Goal: Complete application form: Complete application form

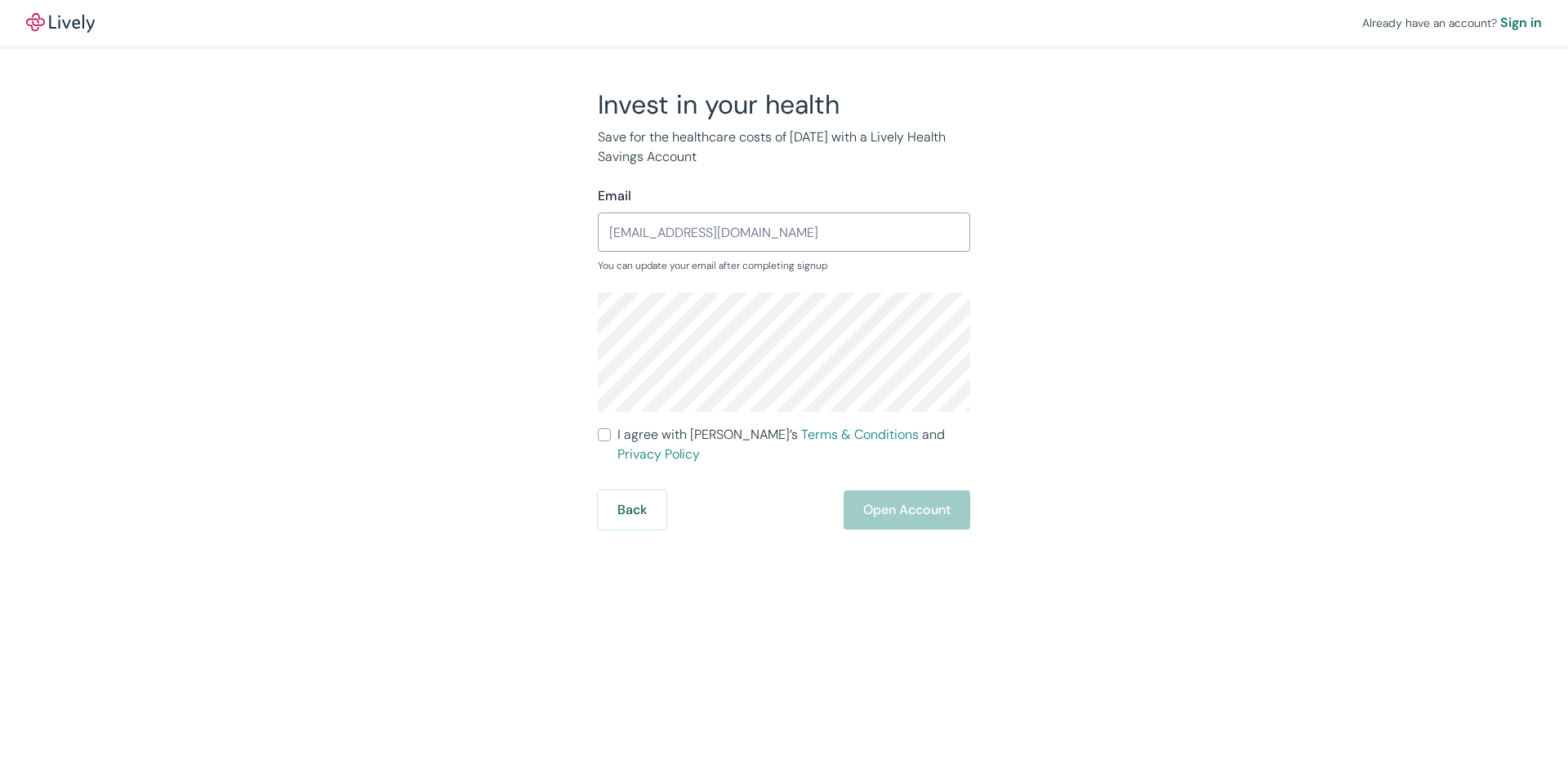
click at [603, 435] on input "I agree with Lively’s Terms & Conditions and Privacy Policy" at bounding box center [603, 434] width 13 height 13
checkbox input "true"
click at [881, 490] on button "Open Account" at bounding box center [906, 509] width 126 height 39
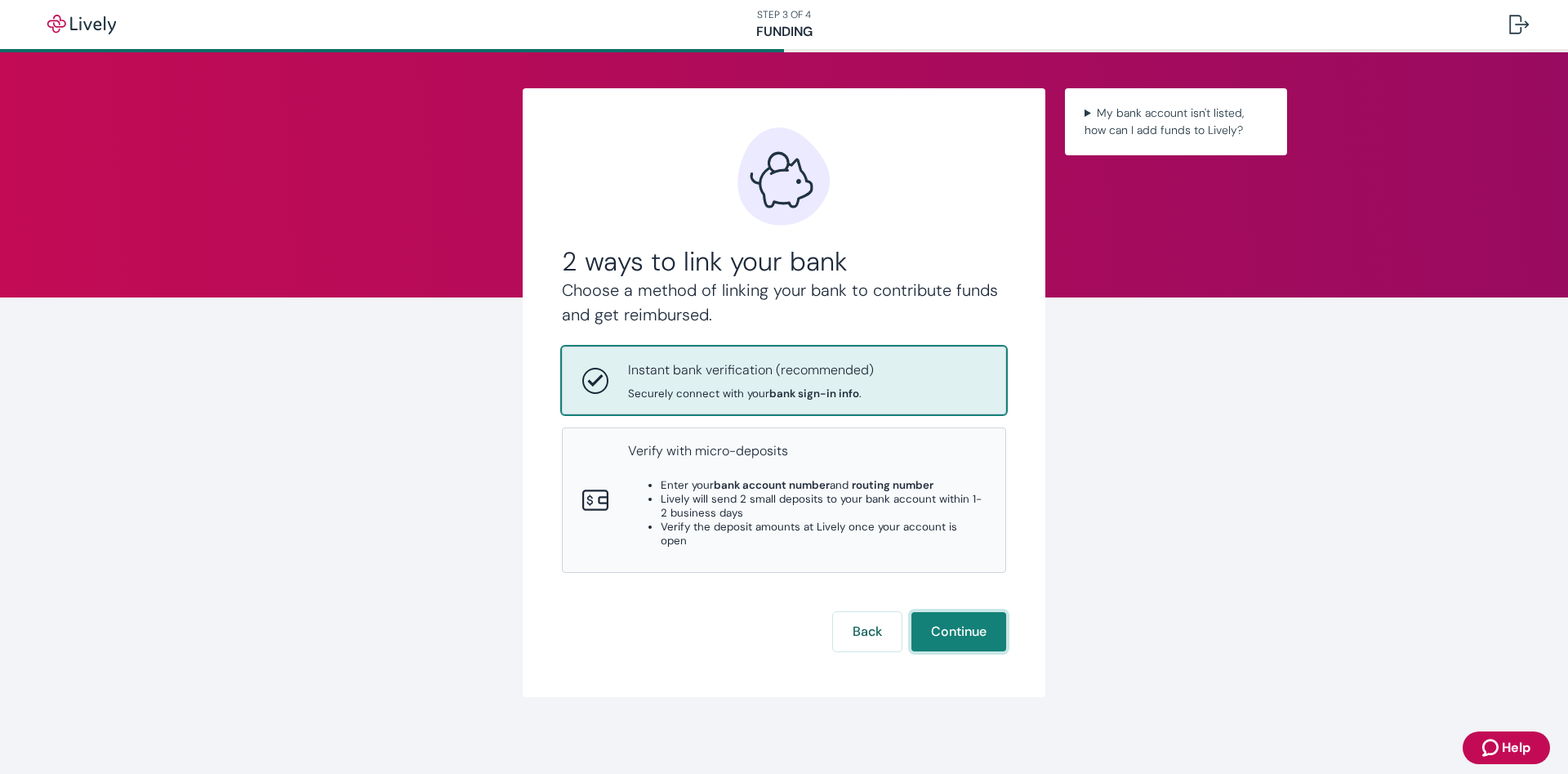
click at [975, 627] on button "Continue" at bounding box center [959, 632] width 95 height 39
click at [468, 476] on div "2 ways to link your bank Choose a method of linking your bank to contribute fun…" at bounding box center [784, 392] width 784 height 608
click at [815, 375] on p "Instant bank verification (recommended)" at bounding box center [750, 370] width 246 height 20
click at [1199, 117] on summary "My bank account isn't listed, how can I add funds to Lively?" at bounding box center [1176, 121] width 196 height 41
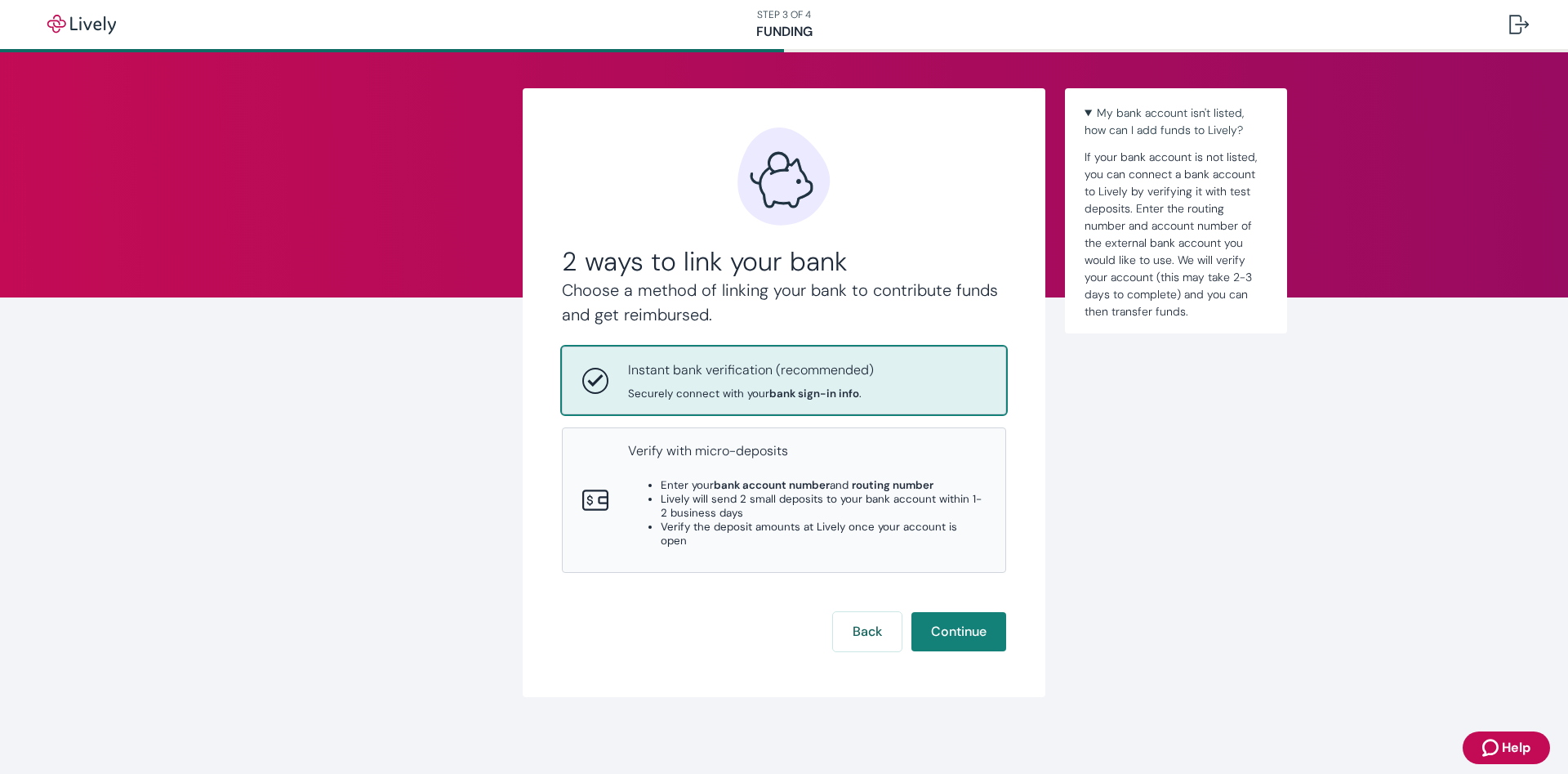
click at [1186, 438] on div "2 ways to link your bank Choose a method of linking your bank to contribute fun…" at bounding box center [784, 413] width 1568 height 723
click at [858, 622] on button "Back" at bounding box center [868, 632] width 69 height 39
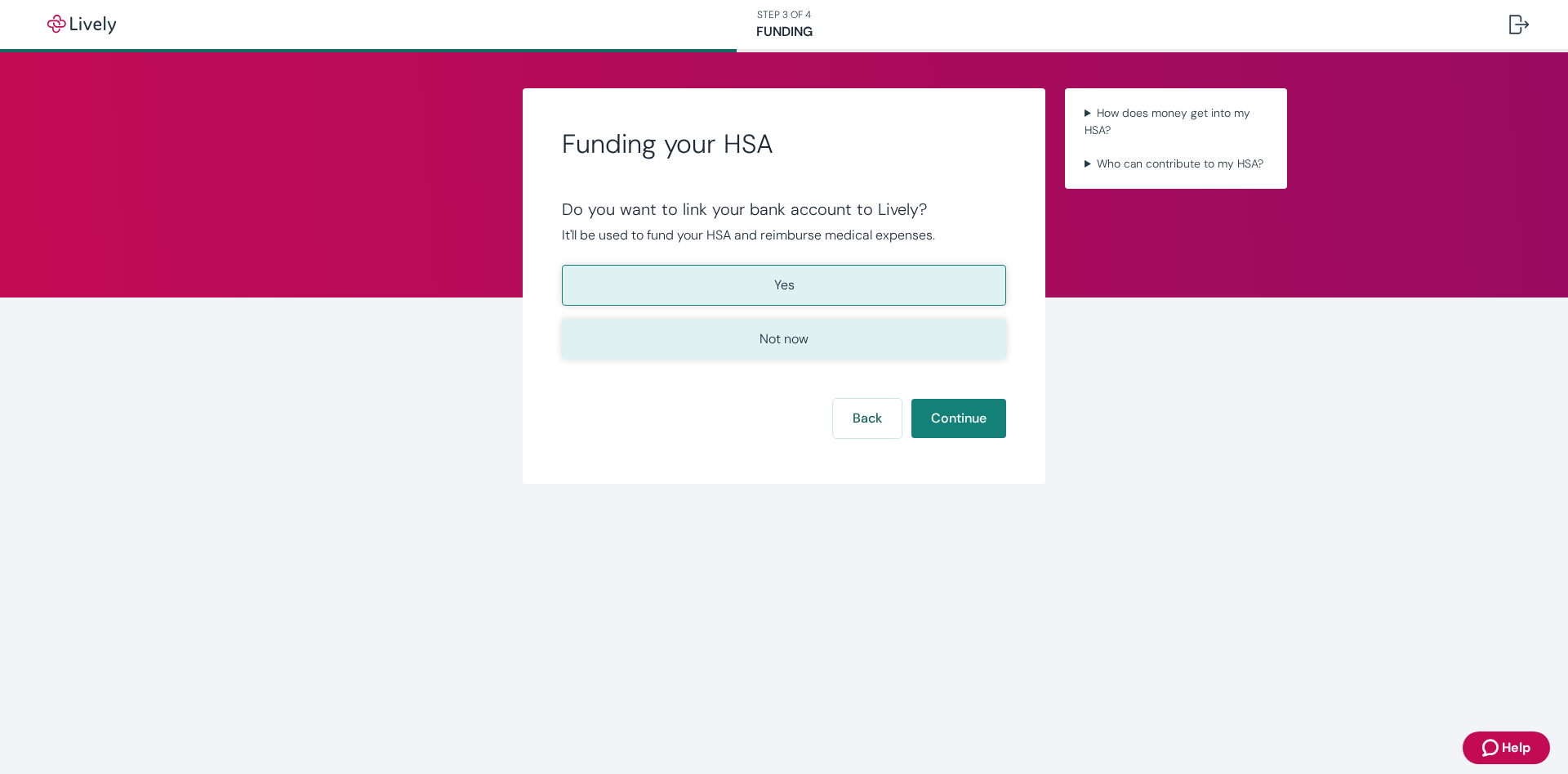
click at [819, 340] on button "Not now" at bounding box center [784, 339] width 445 height 41
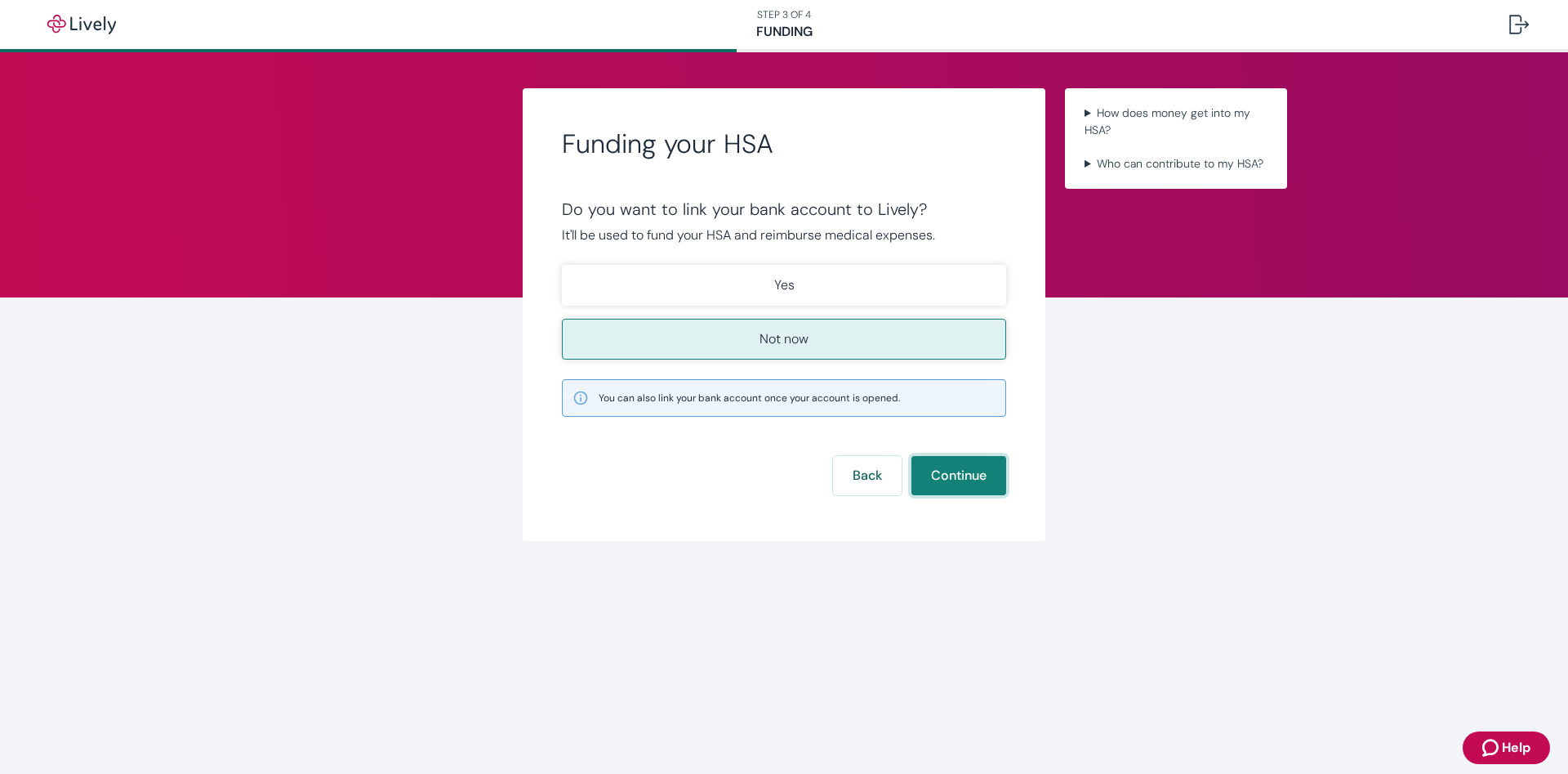
click at [954, 479] on button "Continue" at bounding box center [959, 475] width 95 height 39
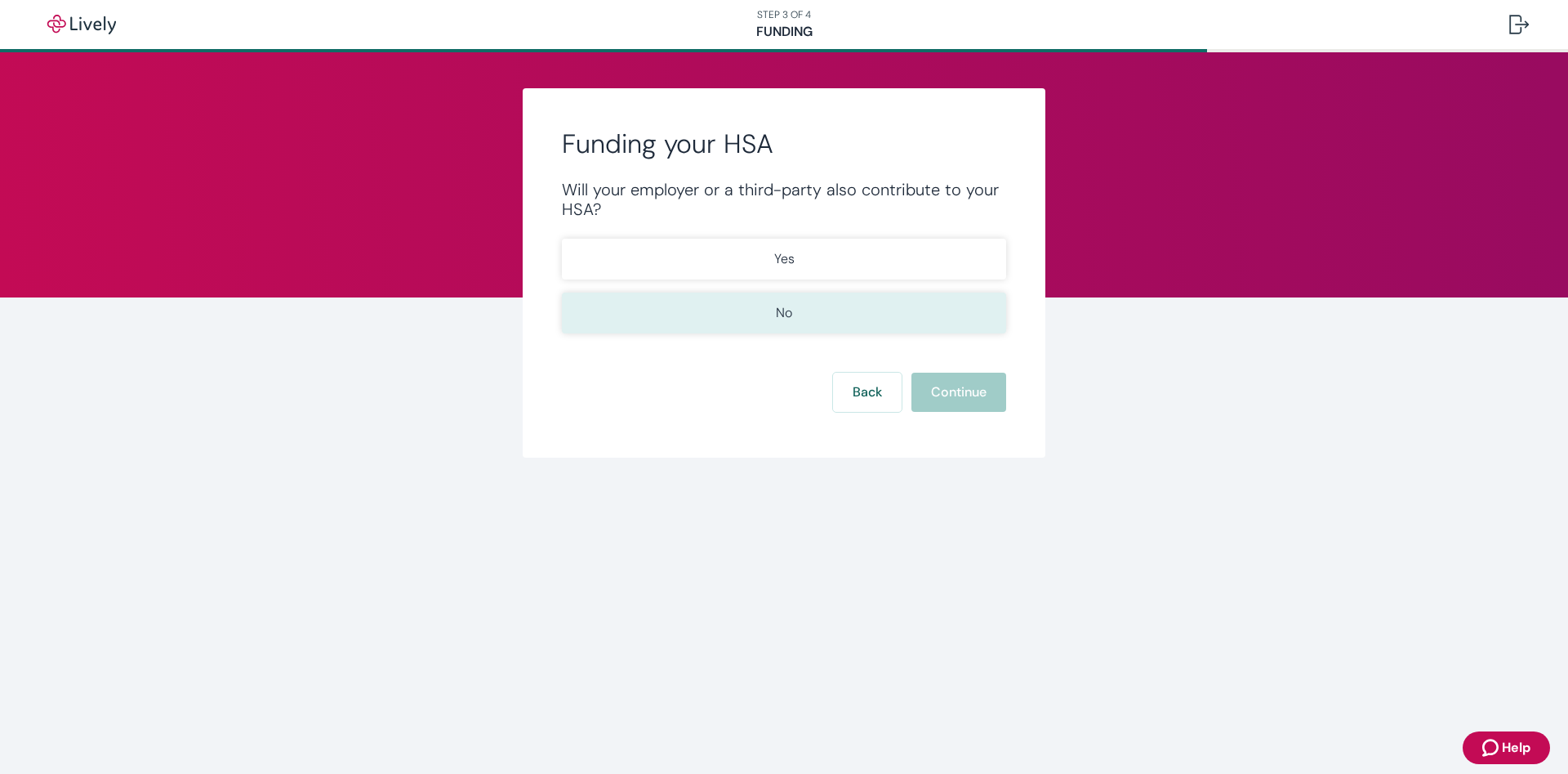
click at [822, 314] on button "No" at bounding box center [784, 314] width 445 height 41
click at [954, 394] on button "Continue" at bounding box center [959, 392] width 95 height 39
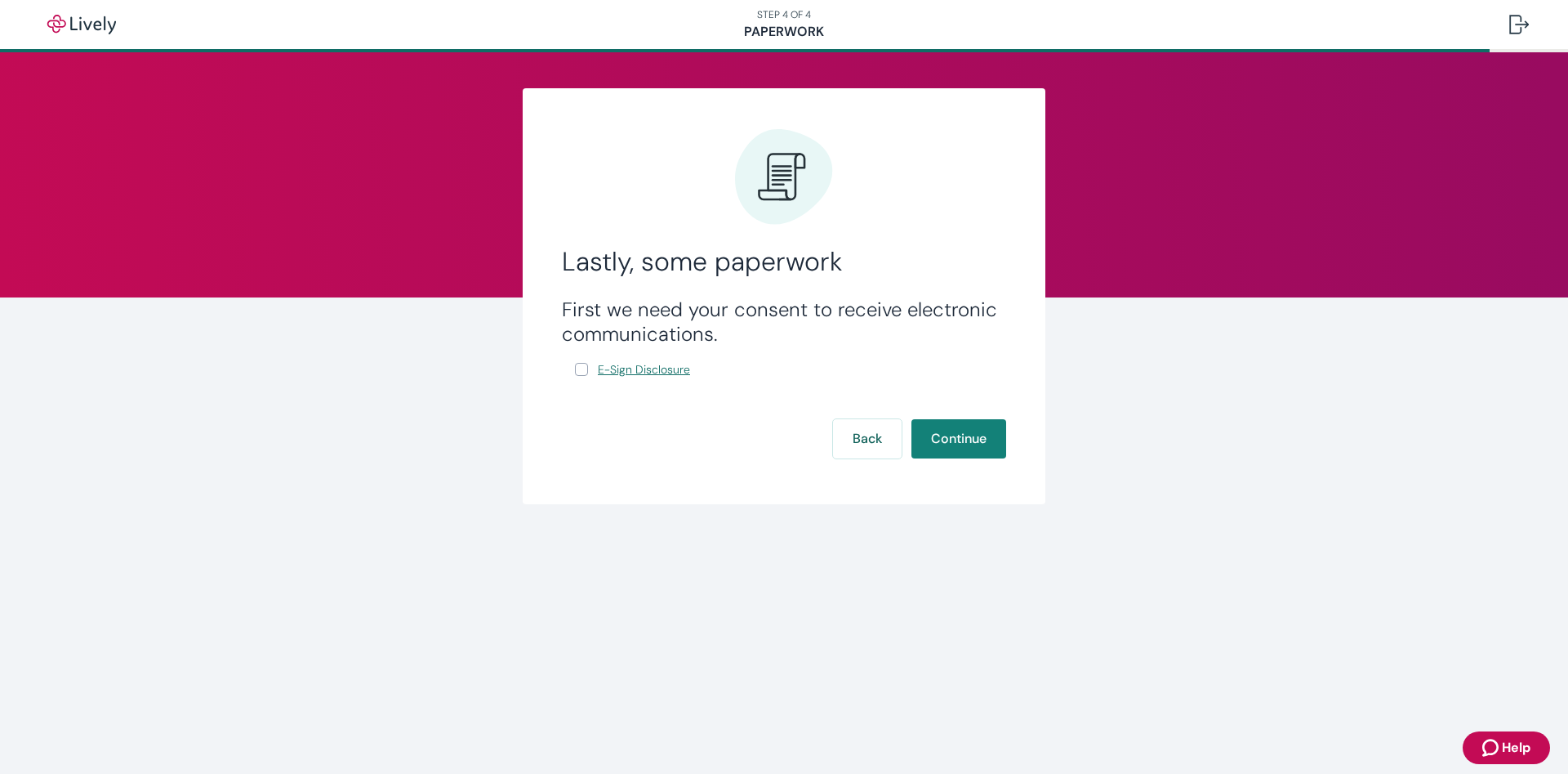
click at [651, 368] on span "E-Sign Disclosure" at bounding box center [643, 370] width 92 height 18
click at [949, 438] on button "Continue" at bounding box center [959, 439] width 95 height 39
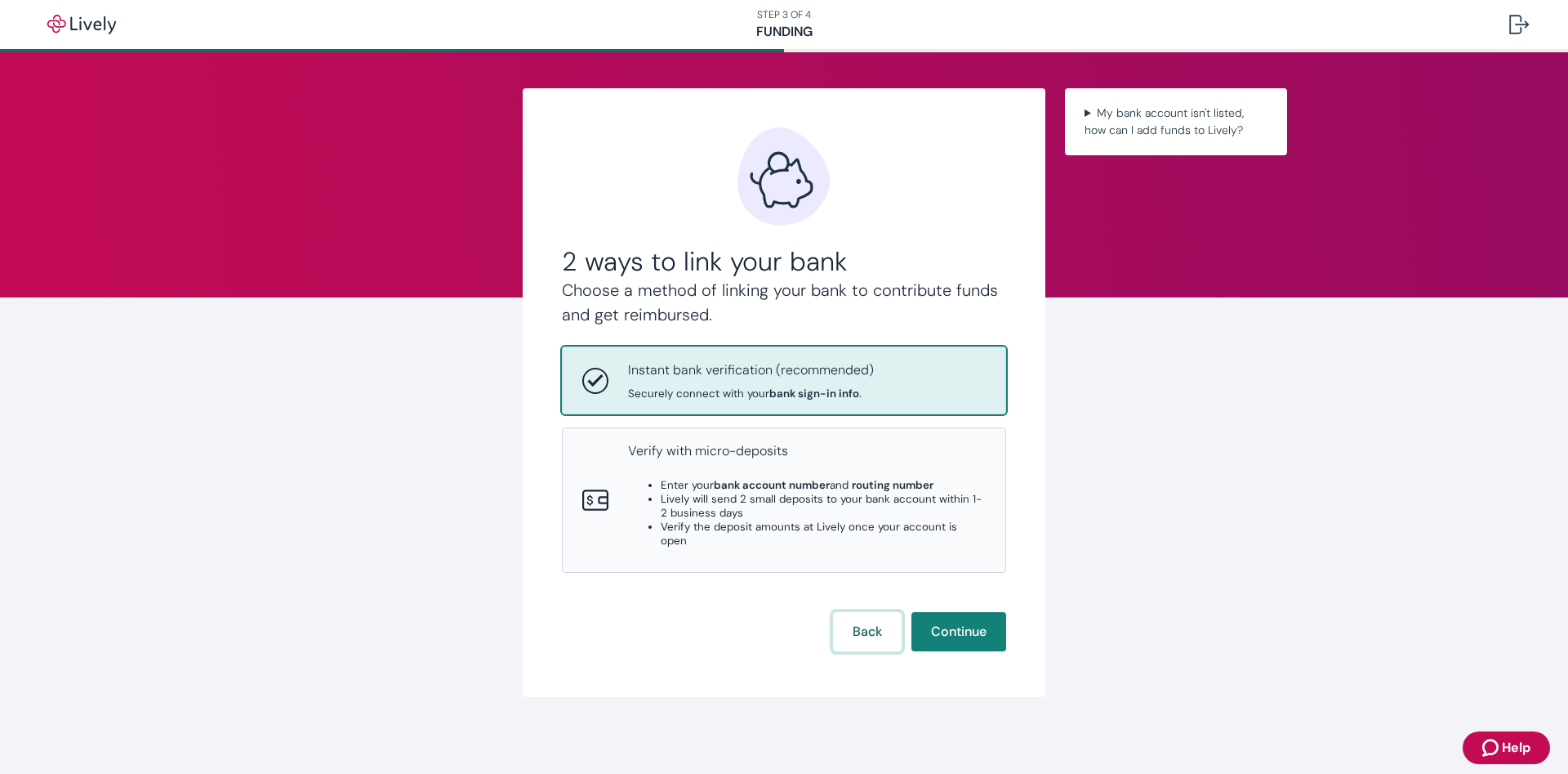
click at [887, 612] on button "Back" at bounding box center [868, 632] width 69 height 39
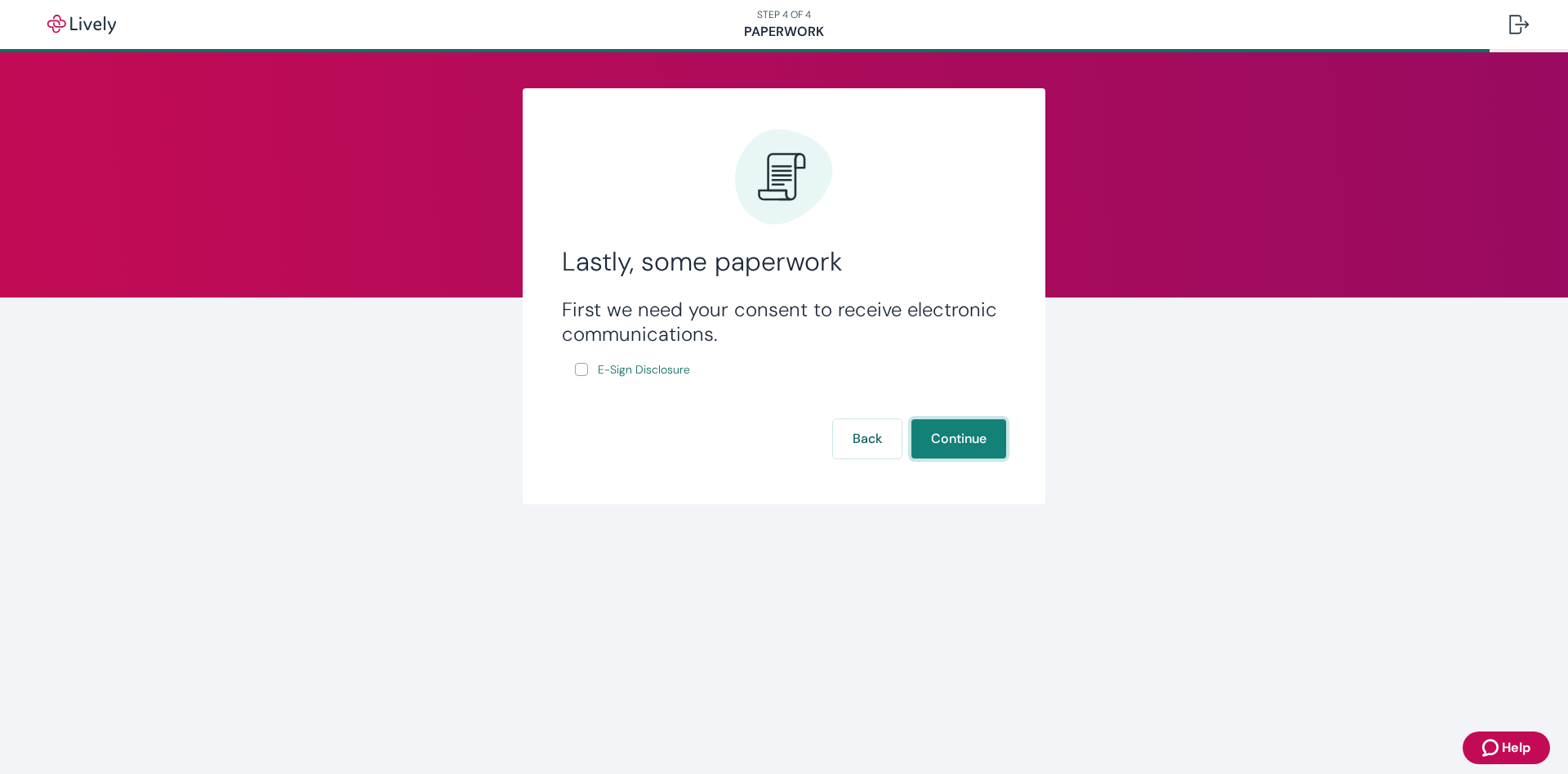
click at [948, 429] on button "Continue" at bounding box center [959, 439] width 95 height 39
click at [582, 368] on input "E-Sign Disclosure" at bounding box center [581, 368] width 13 height 13
checkbox input "true"
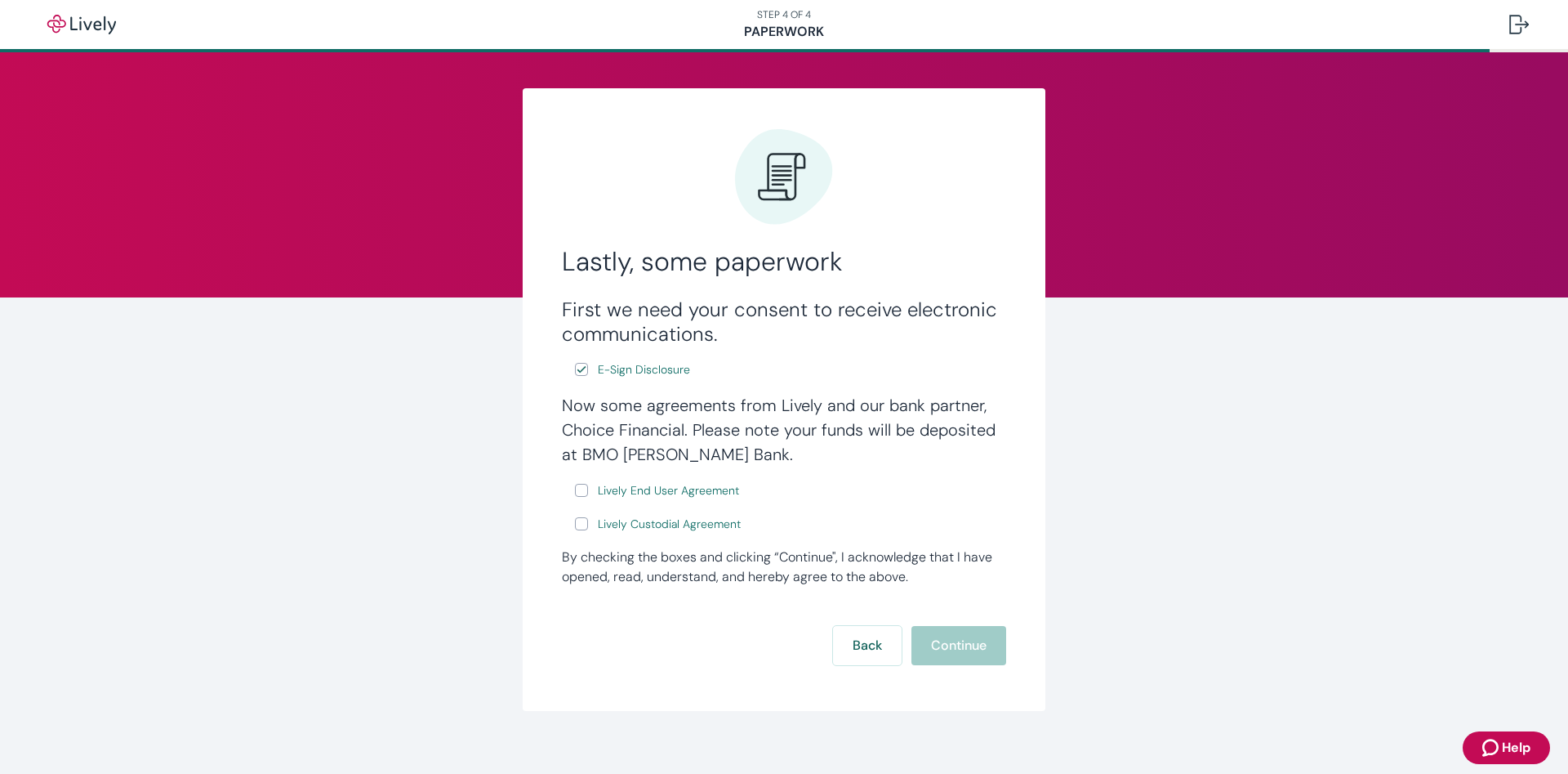
scroll to position [18, 0]
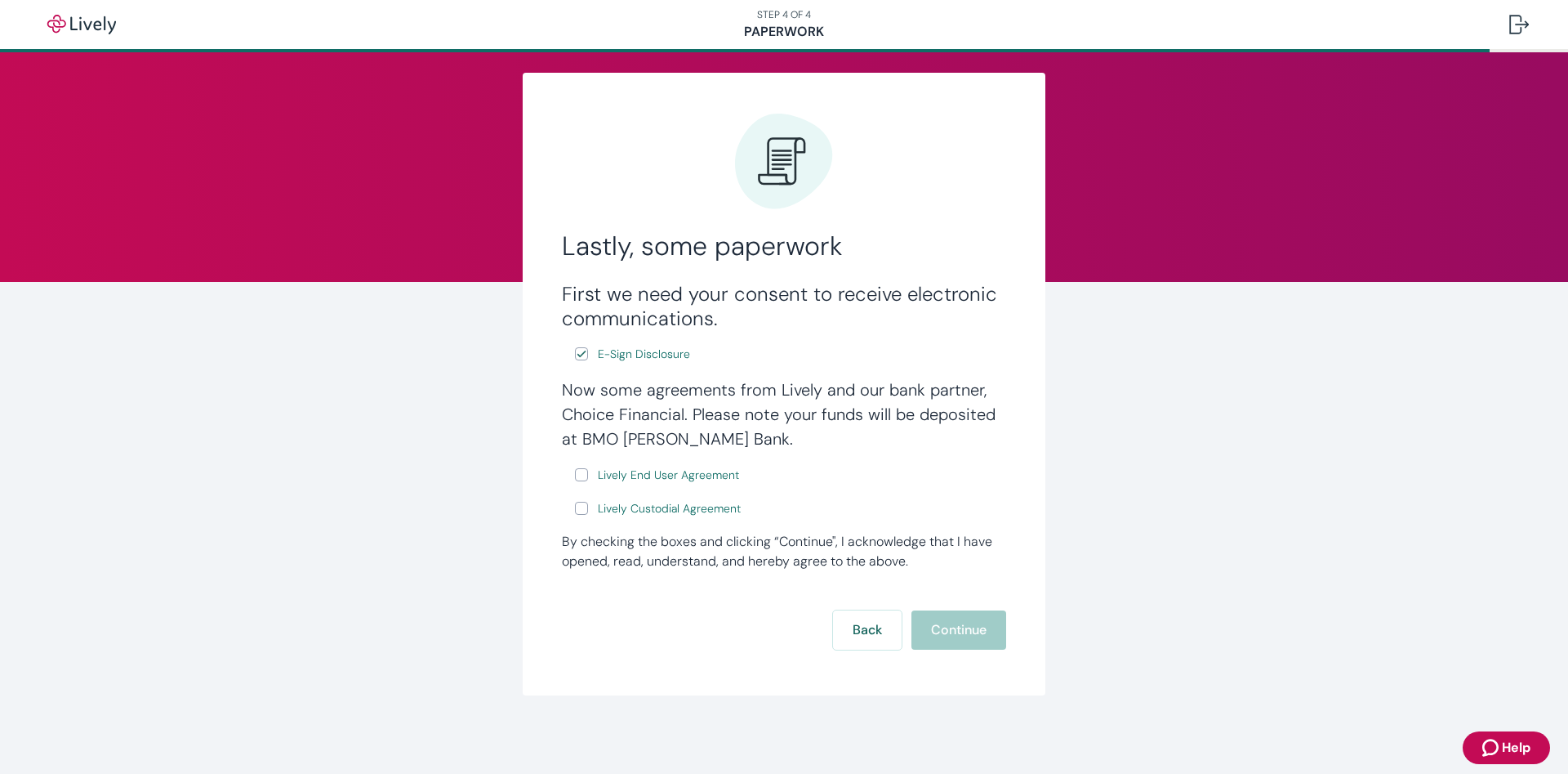
click at [579, 473] on input "Lively End User Agreement" at bounding box center [581, 474] width 13 height 13
checkbox input "true"
click at [582, 509] on input "Lively Custodial Agreement" at bounding box center [581, 508] width 13 height 13
checkbox input "true"
click at [933, 607] on form "First we need your consent to receive electronic communications. E-Sign Disclos…" at bounding box center [784, 465] width 445 height 367
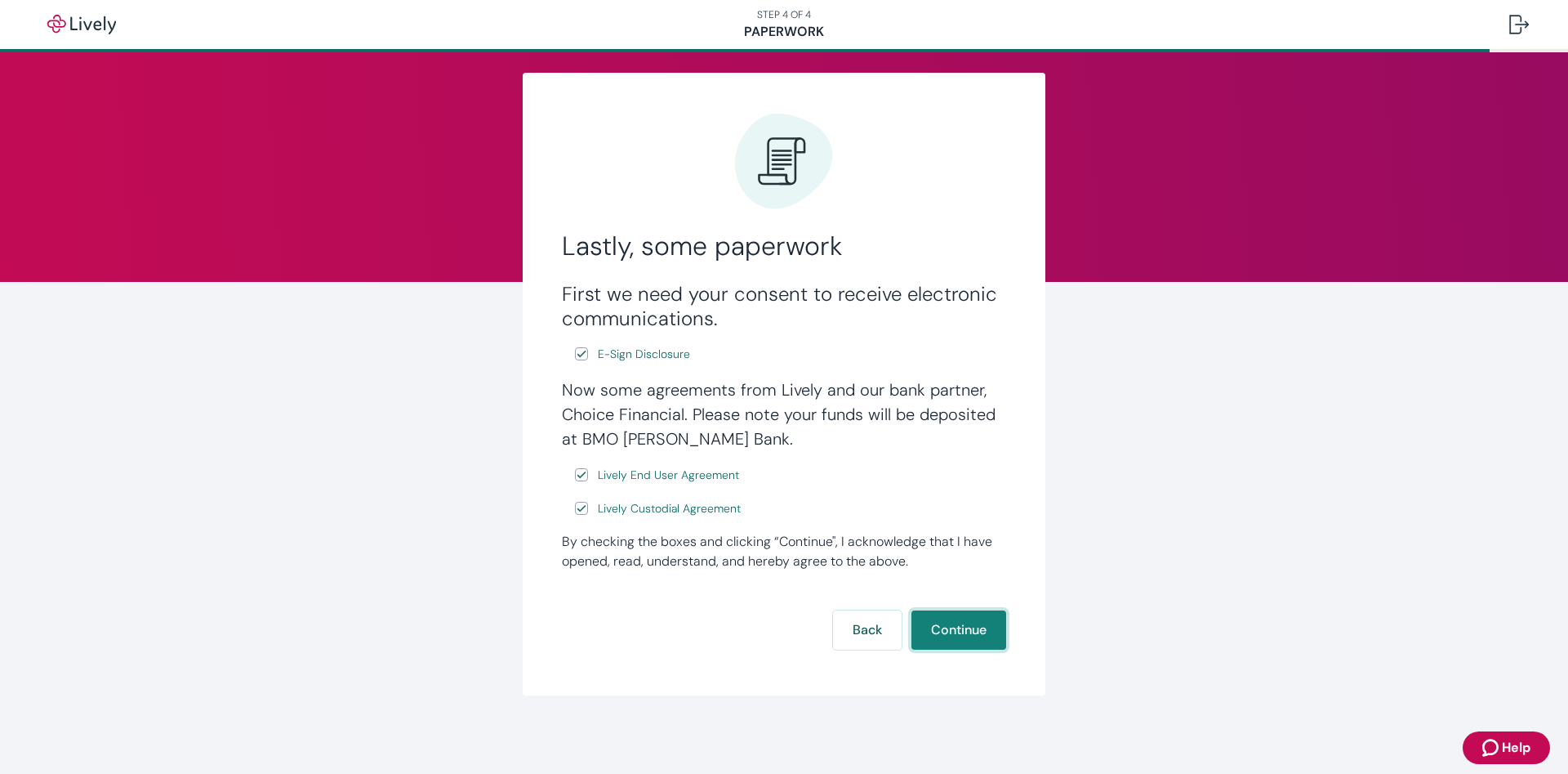
click at [945, 629] on button "Continue" at bounding box center [959, 630] width 95 height 39
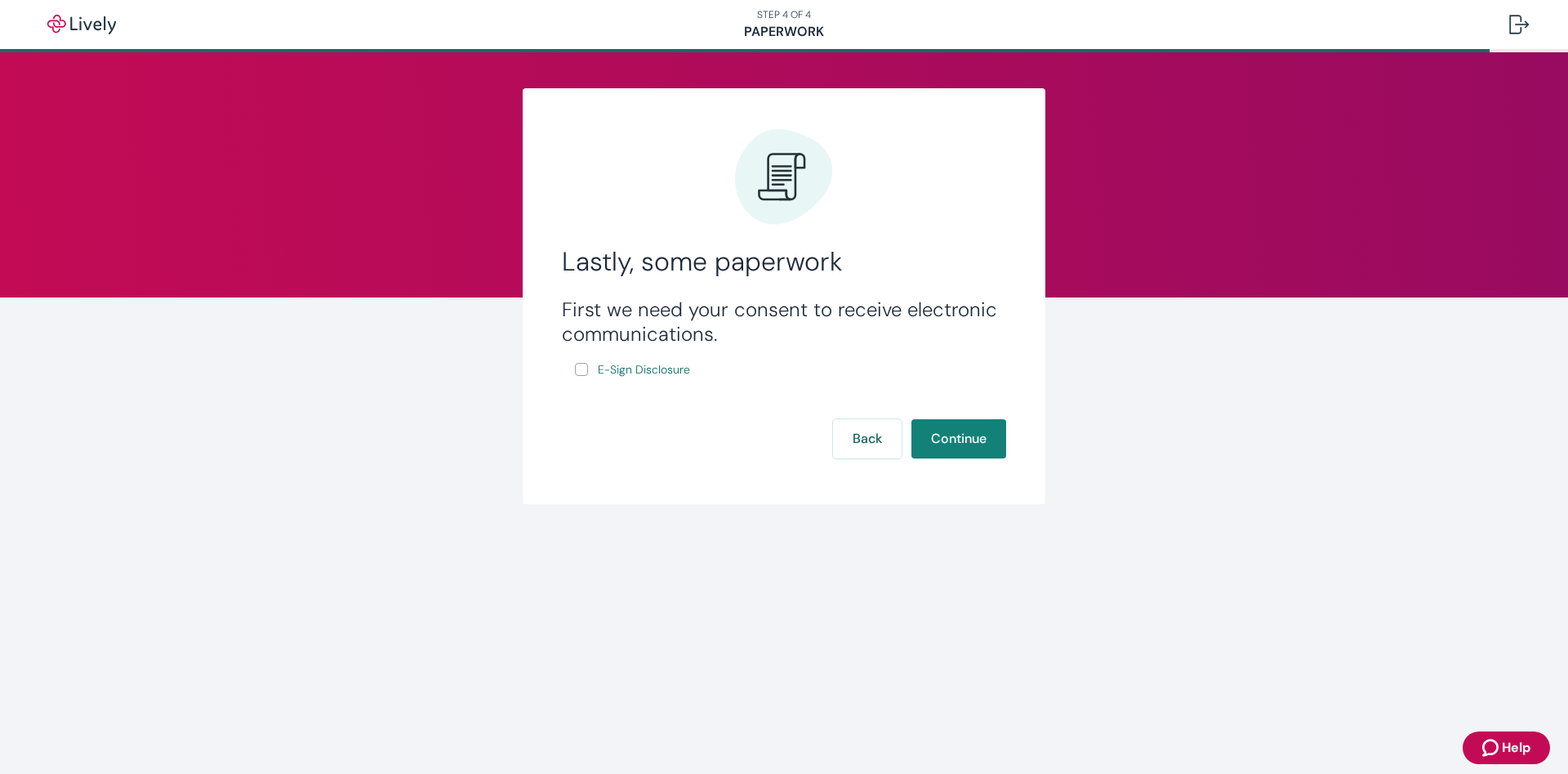
click at [575, 369] on div "First we need your consent to receive electronic communications. E-Sign Disclos…" at bounding box center [784, 339] width 445 height 82
click at [584, 371] on input "E-Sign Disclosure" at bounding box center [581, 368] width 13 height 13
checkbox input "true"
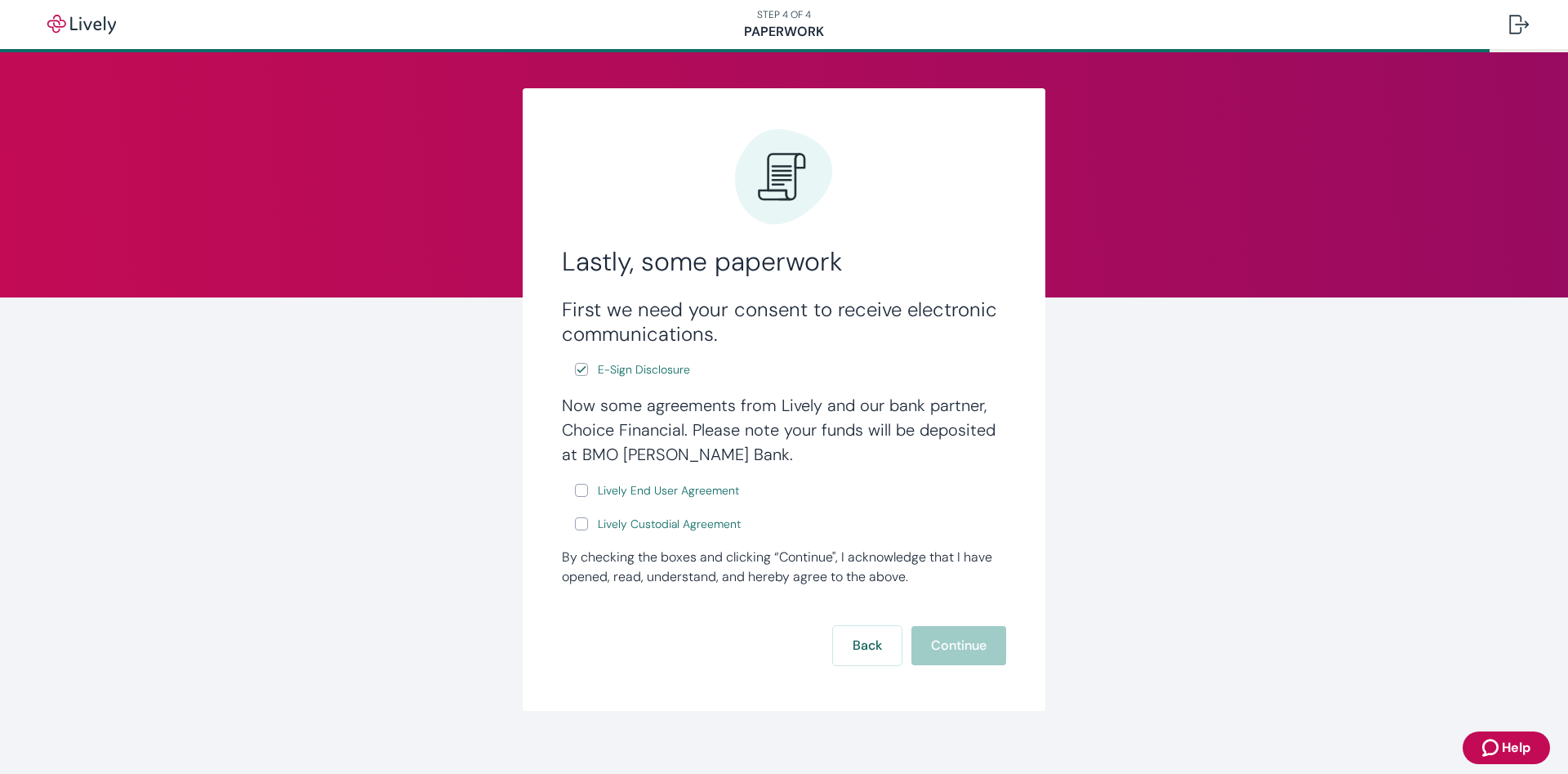
click at [580, 491] on input "Lively End User Agreement" at bounding box center [581, 490] width 13 height 13
checkbox input "true"
click at [578, 523] on input "Lively Custodial Agreement" at bounding box center [581, 523] width 13 height 13
checkbox input "true"
click at [906, 638] on div "Back Continue" at bounding box center [784, 646] width 445 height 39
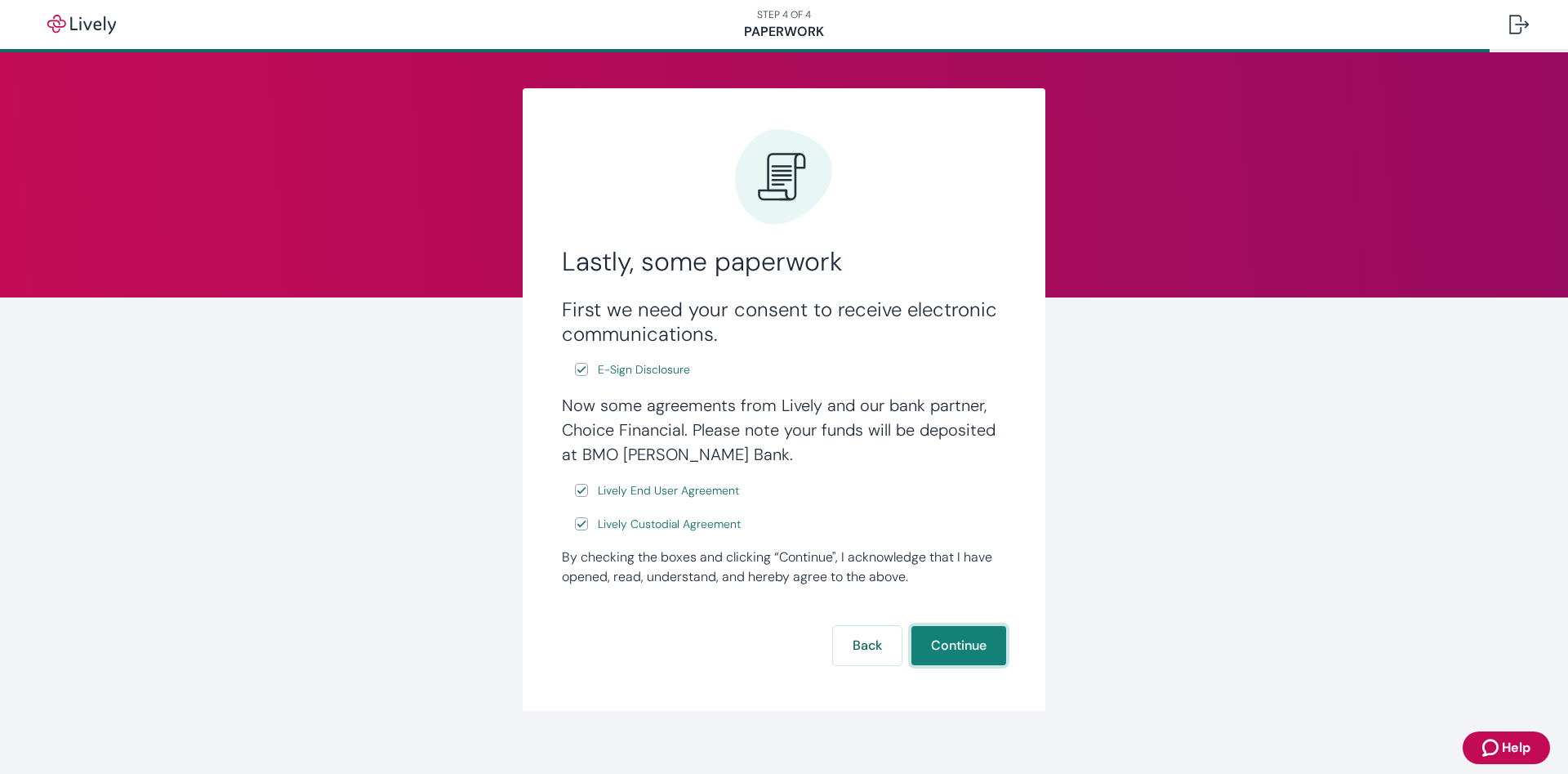
click at [938, 641] on button "Continue" at bounding box center [959, 646] width 95 height 39
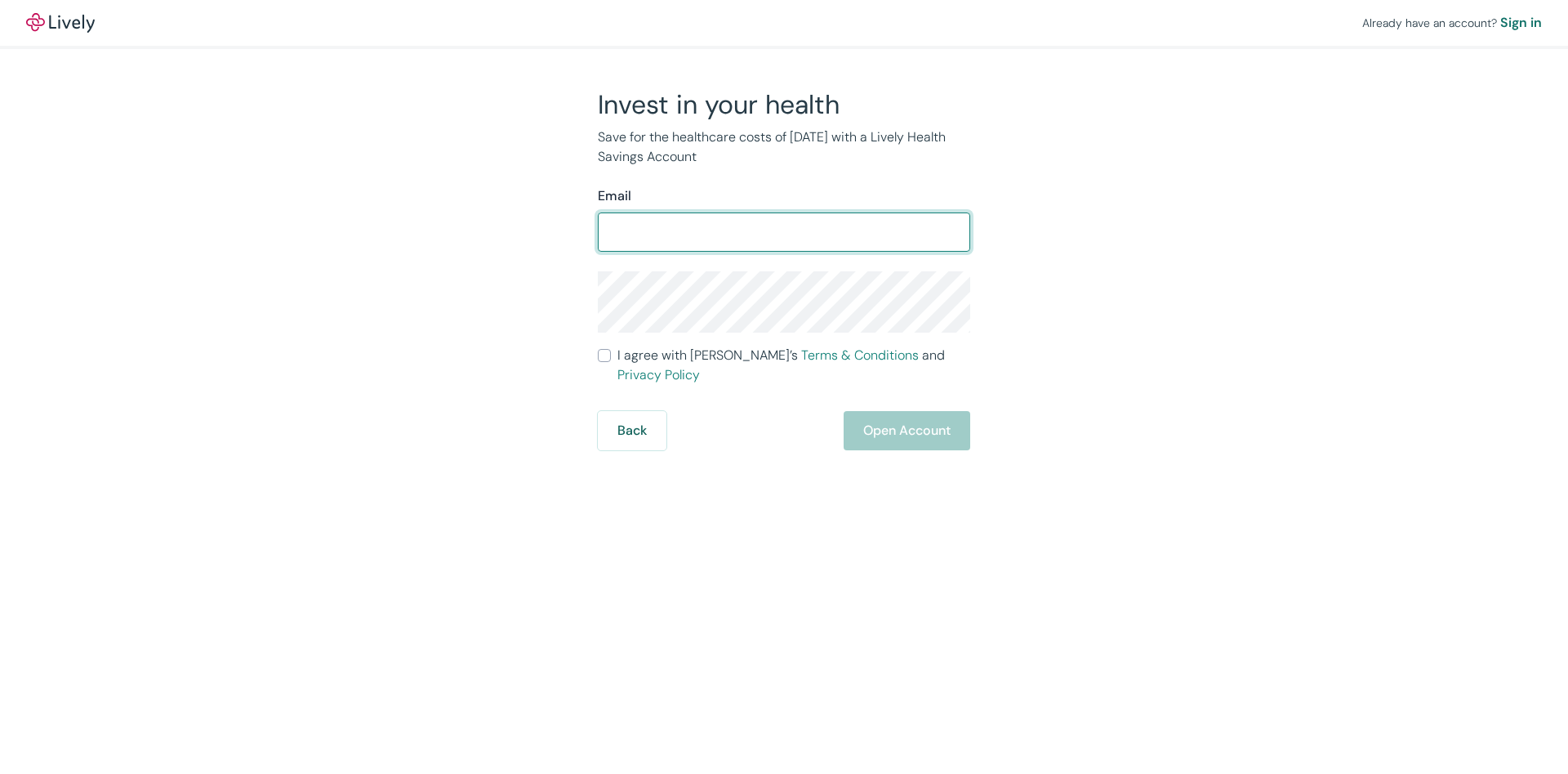
click at [774, 228] on input "Email" at bounding box center [784, 231] width 372 height 32
type input "[EMAIL_ADDRESS][DOMAIN_NAME]"
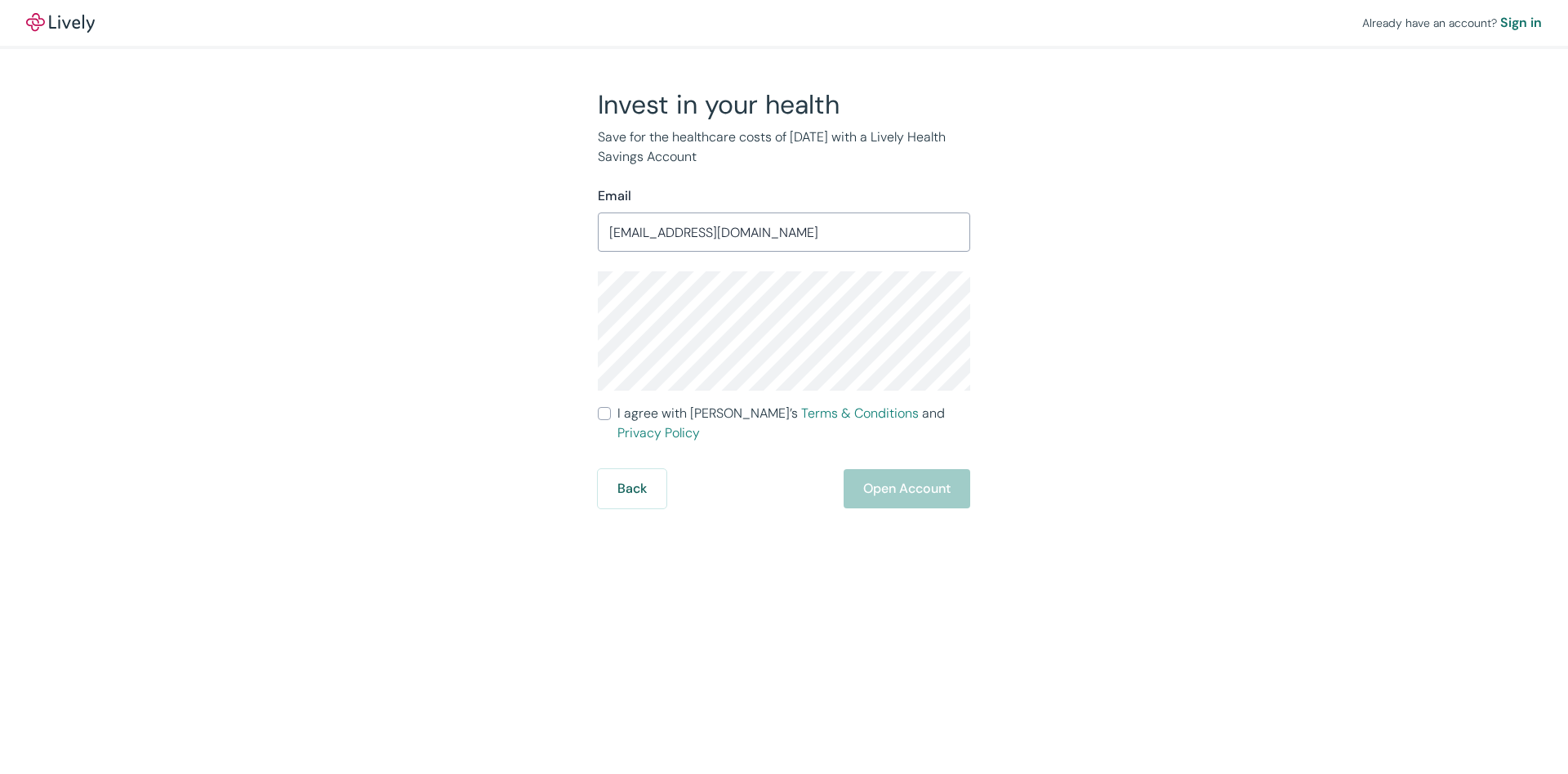
click at [603, 414] on input "I agree with Lively’s Terms & Conditions and Privacy Policy" at bounding box center [603, 412] width 13 height 13
checkbox input "true"
click at [913, 493] on div "Already have an account? Sign in Invest in your health Save for the healthcare …" at bounding box center [784, 387] width 1568 height 774
